Goal: Find specific page/section: Find specific page/section

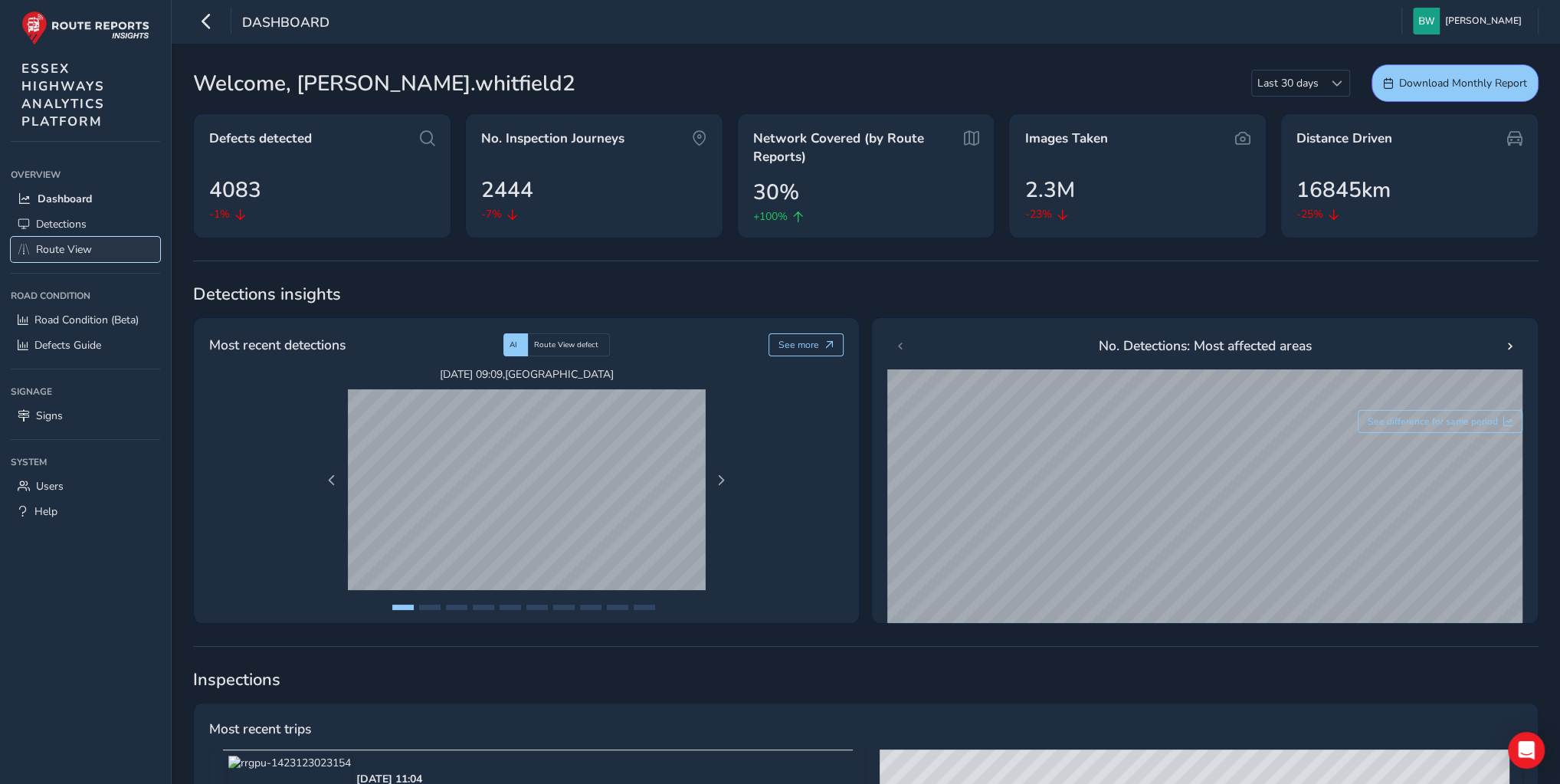
click at [72, 255] on span "Route View" at bounding box center [64, 249] width 56 height 15
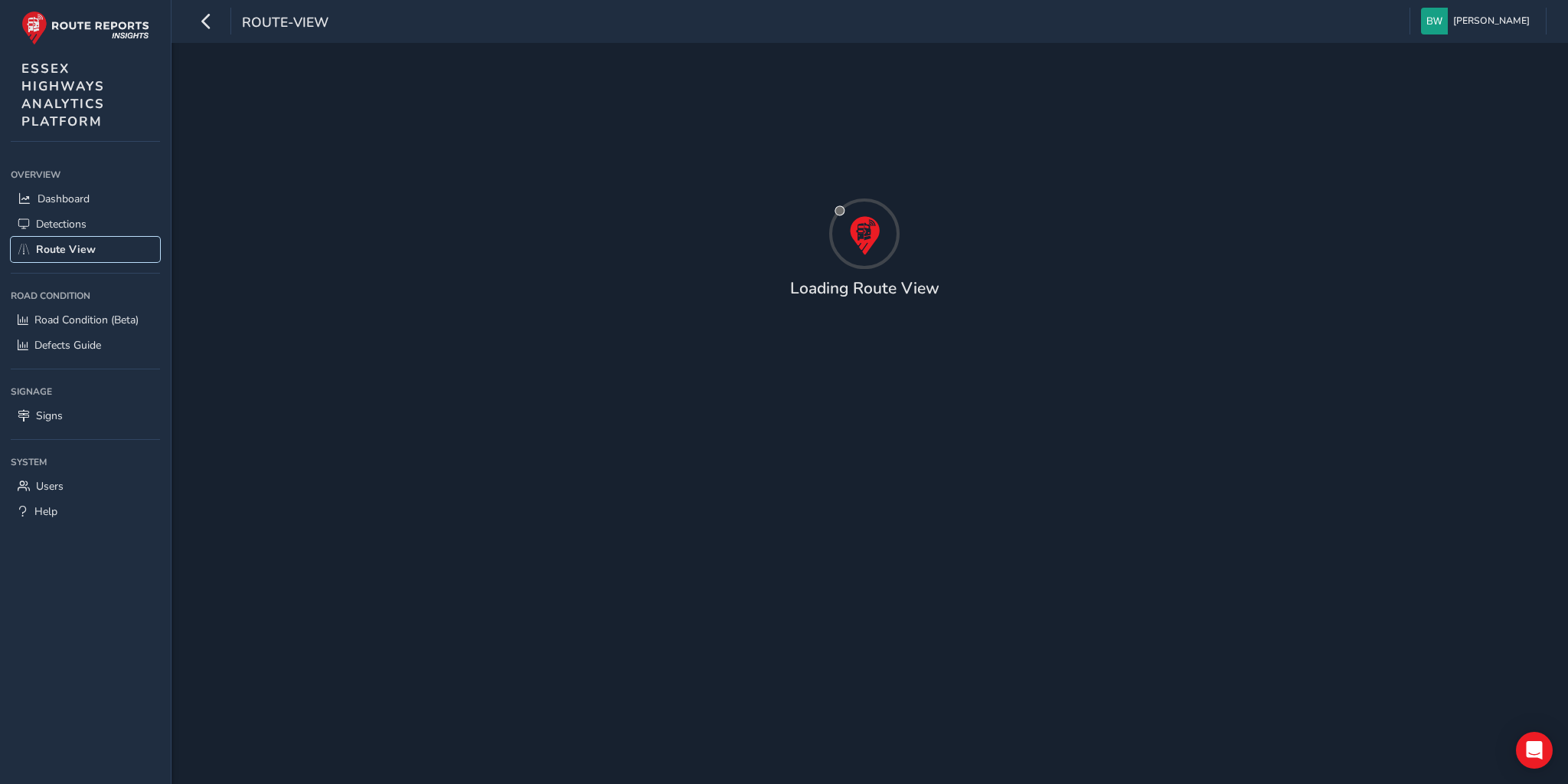
type input "[DATE] - [DATE]"
type input "00:00"
type input "23:59"
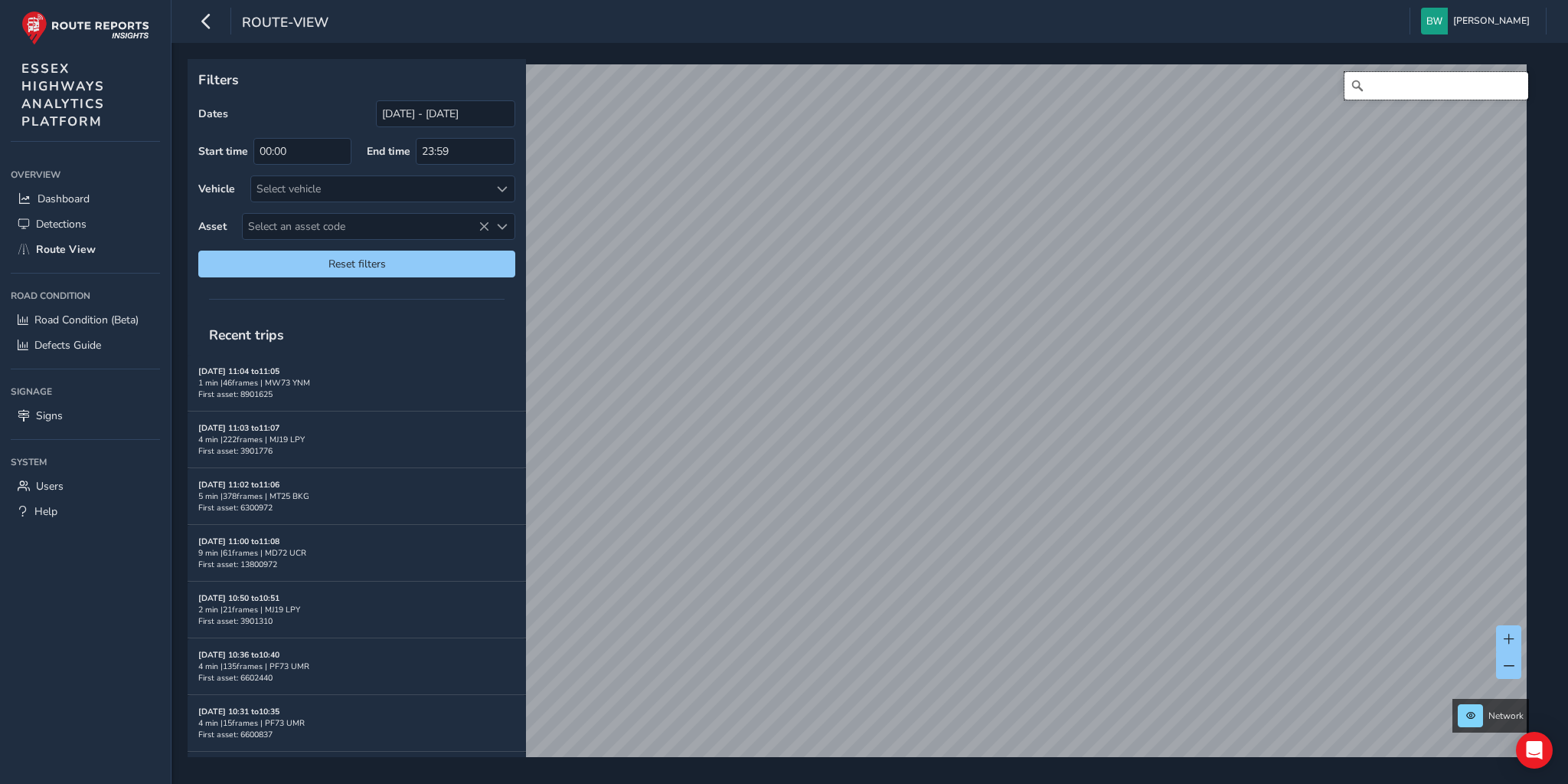
click at [1373, 91] on input "Search" at bounding box center [1436, 85] width 183 height 27
type input "Bread and [GEOGRAPHIC_DATA], [GEOGRAPHIC_DATA], [GEOGRAPHIC_DATA], [GEOGRAPHIC_…"
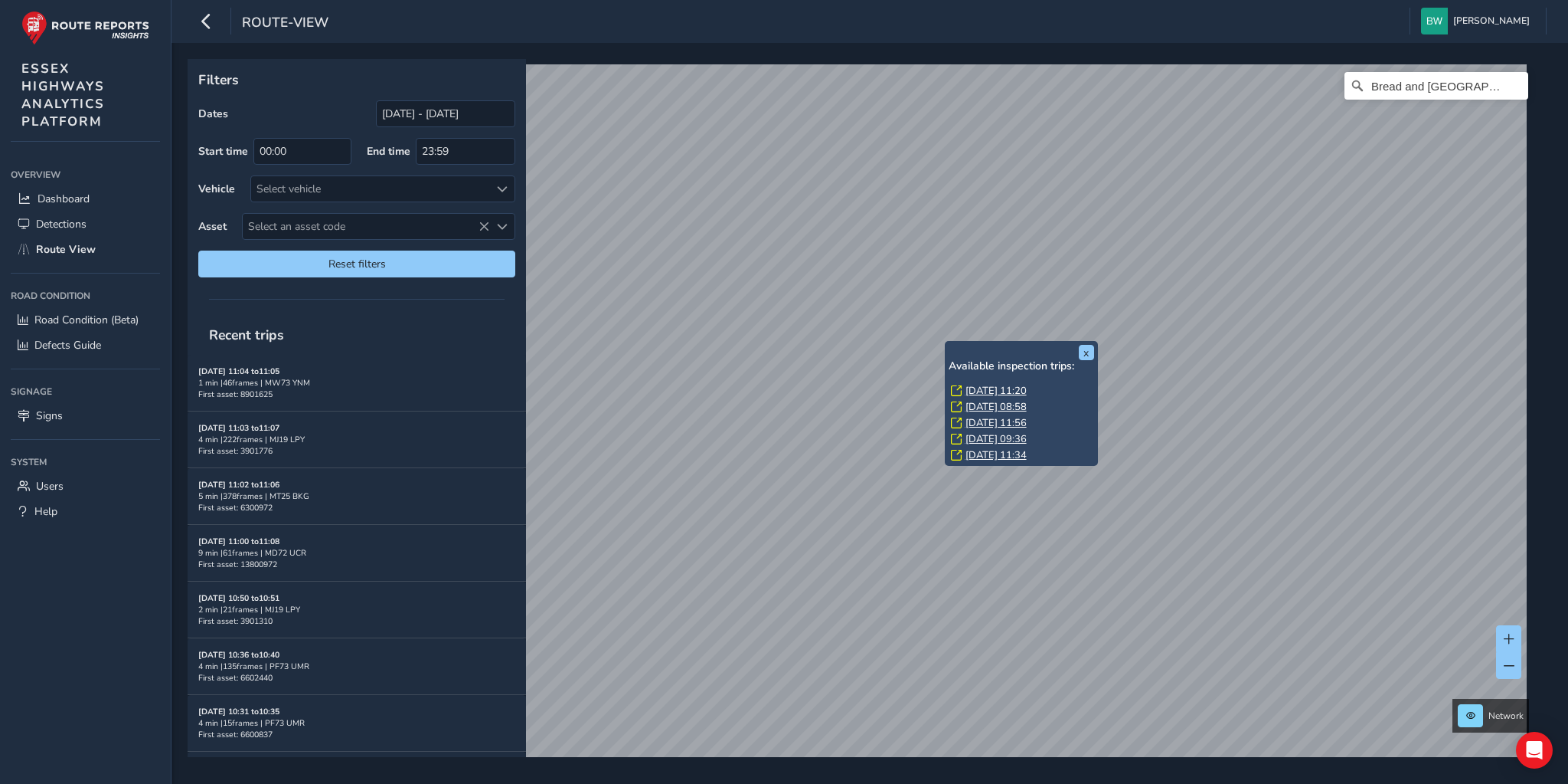
click at [990, 387] on link "[DATE] 11:20" at bounding box center [996, 390] width 61 height 14
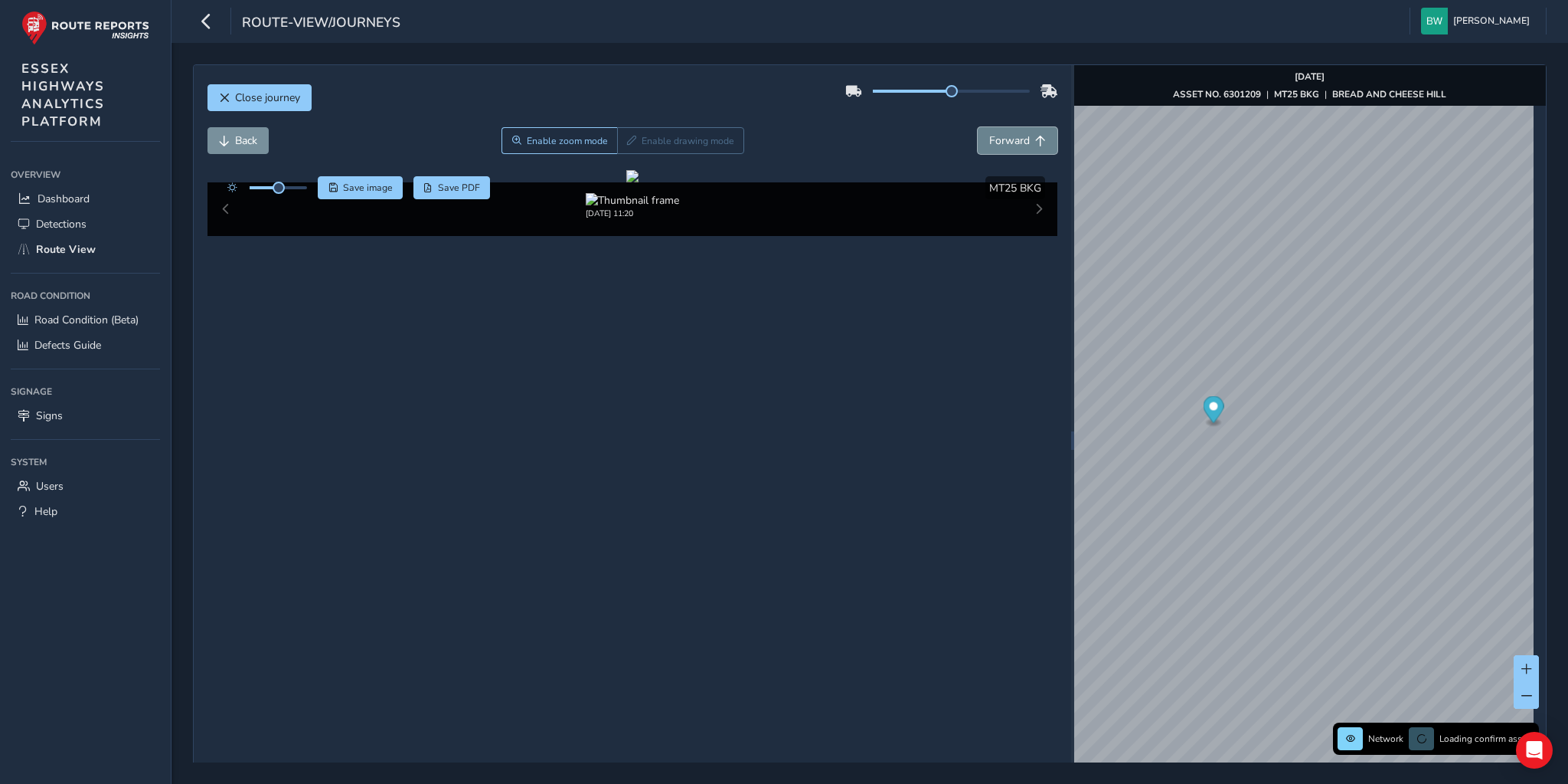
click at [1004, 140] on span "Forward" at bounding box center [1009, 141] width 41 height 15
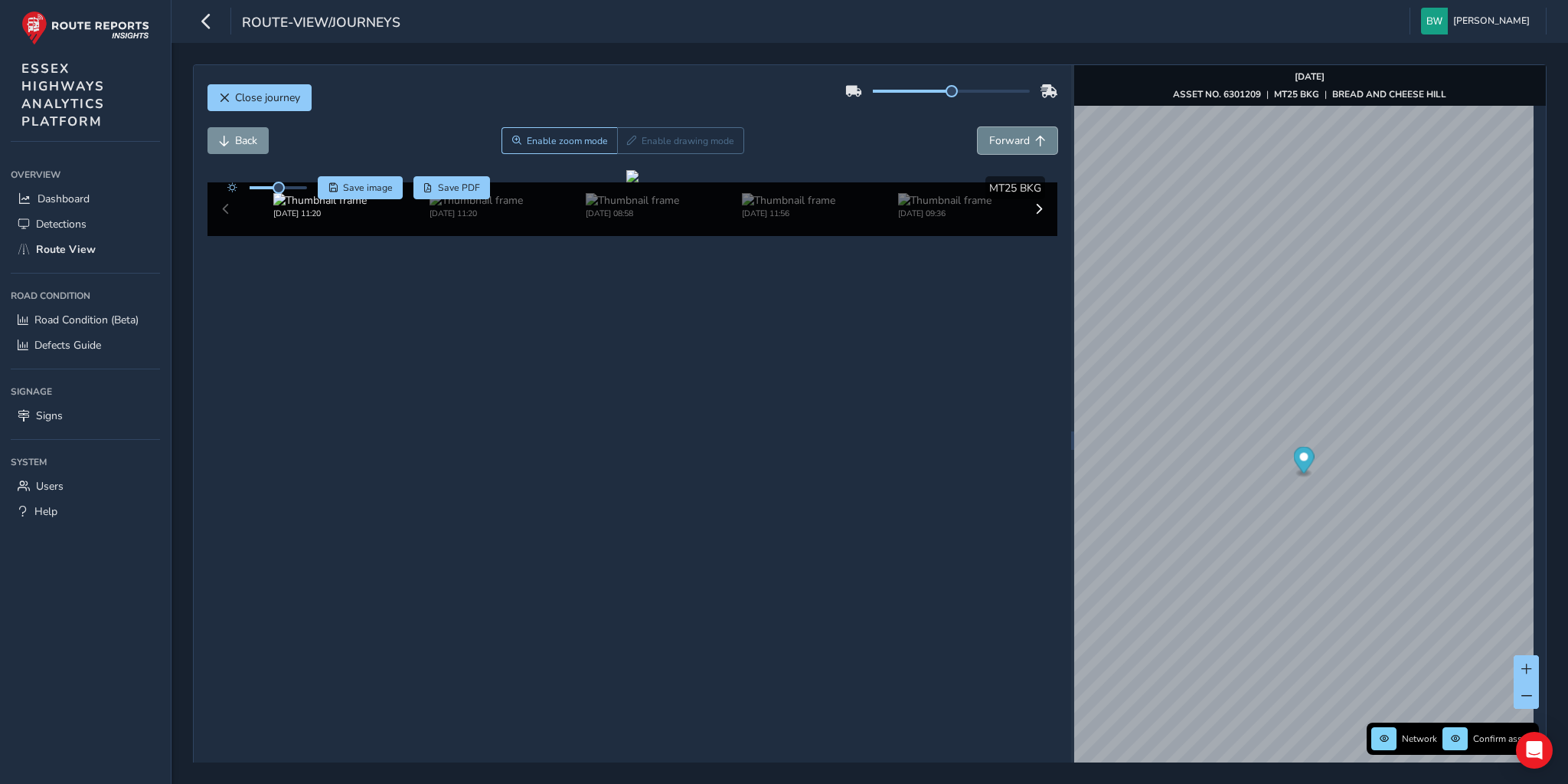
click at [1004, 140] on span "Forward" at bounding box center [1009, 141] width 41 height 15
click at [241, 138] on span "Back" at bounding box center [246, 141] width 22 height 15
click at [989, 140] on span "Forward" at bounding box center [1009, 141] width 41 height 15
